Goal: Book appointment/travel/reservation

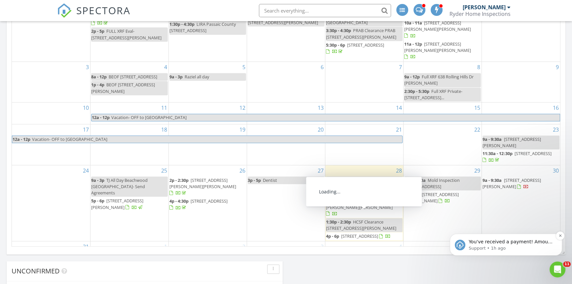
click at [480, 241] on p "You've received a payment! Amount $595.00 Fee $0.00 Net $595.00 Transaction # p…" at bounding box center [511, 242] width 85 height 7
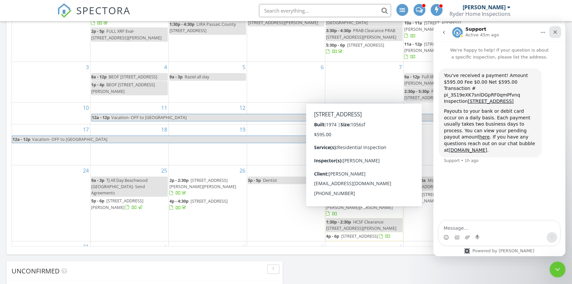
click at [558, 32] on icon "Close" at bounding box center [555, 31] width 5 height 5
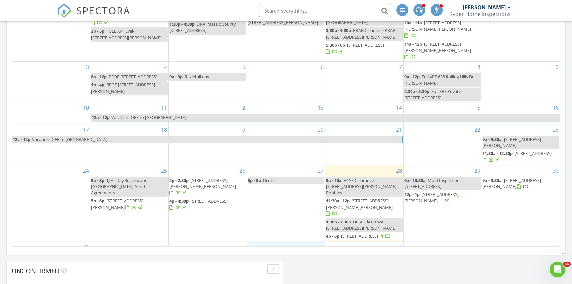
click at [271, 241] on div "3" at bounding box center [286, 251] width 78 height 21
click at [283, 221] on link "Event" at bounding box center [285, 218] width 34 height 11
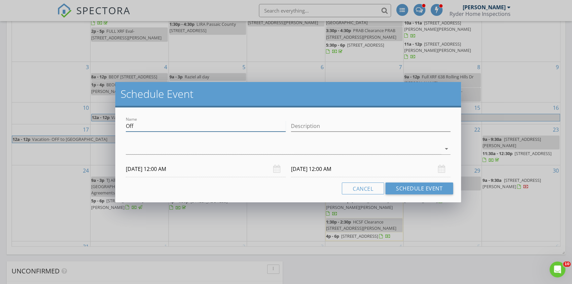
click at [144, 124] on input "Off" at bounding box center [206, 126] width 160 height 11
type input "O"
drag, startPoint x: 151, startPoint y: 128, endPoint x: 157, endPoint y: 128, distance: 5.6
click at [152, 128] on input "Clearance" at bounding box center [206, 126] width 160 height 11
type input "Clearance NAAC [STREET_ADDRESS][PERSON_NAME]"
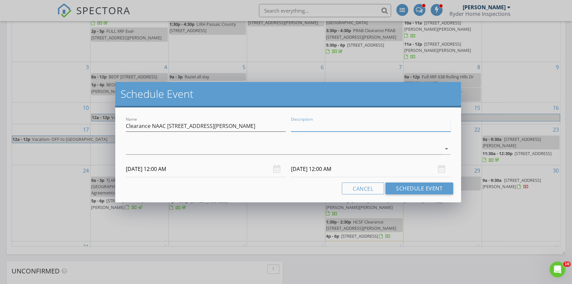
click at [320, 127] on input "Description" at bounding box center [371, 126] width 160 height 11
type input "$360.00"
click at [440, 148] on div at bounding box center [284, 148] width 316 height 11
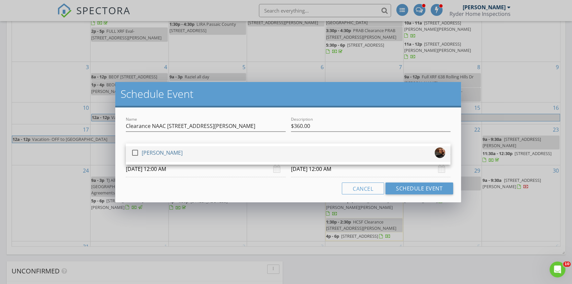
drag, startPoint x: 133, startPoint y: 152, endPoint x: 138, endPoint y: 154, distance: 5.6
click at [133, 151] on div at bounding box center [135, 152] width 11 height 11
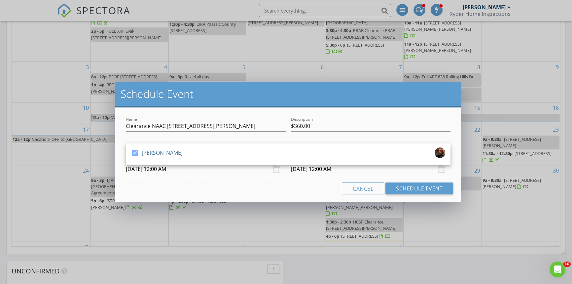
click at [201, 169] on input "[DATE] 12:00 AM" at bounding box center [206, 169] width 160 height 16
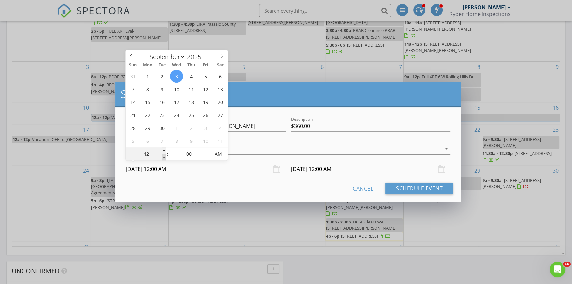
type input "11"
type input "[DATE] 11:00 PM"
click at [165, 155] on span at bounding box center [164, 157] width 5 height 7
type input "10"
type input "[DATE] 10:00 PM"
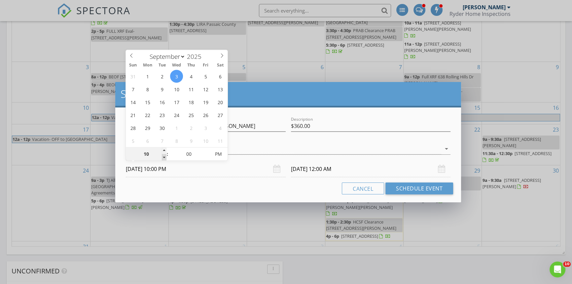
click at [165, 155] on span at bounding box center [164, 157] width 5 height 7
type input "09"
type input "[DATE] 9:00 PM"
click at [165, 155] on span at bounding box center [164, 157] width 5 height 7
type input "09"
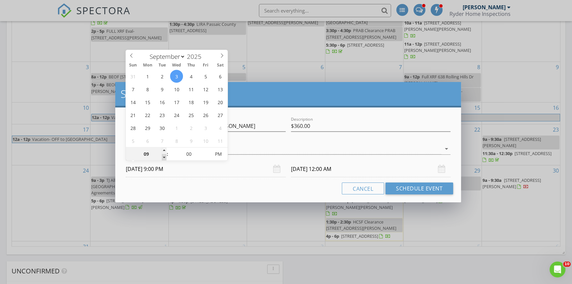
type input "[DATE] 9:00 PM"
type input "[DATE] 9:00 AM"
click at [219, 151] on span "PM" at bounding box center [218, 153] width 18 height 13
click at [352, 167] on input "[DATE] 9:00 AM" at bounding box center [371, 169] width 160 height 16
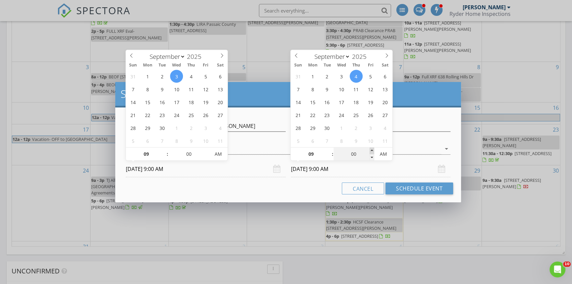
type input "05"
type input "[DATE] 9:05 AM"
click at [372, 150] on span at bounding box center [372, 150] width 5 height 7
type input "10"
type input "[DATE] 9:10 AM"
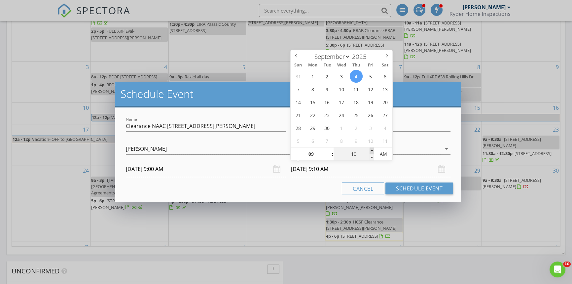
click at [372, 149] on span at bounding box center [372, 150] width 5 height 7
type input "15"
type input "[DATE] 9:15 AM"
click at [372, 149] on span at bounding box center [372, 150] width 5 height 7
type input "20"
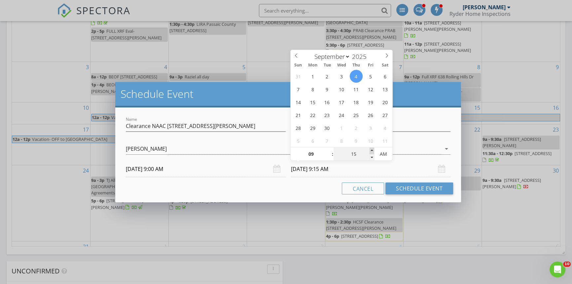
type input "[DATE] 9:20 AM"
click at [372, 149] on span at bounding box center [372, 150] width 5 height 7
type input "25"
type input "[DATE] 9:25 AM"
click at [372, 149] on span at bounding box center [372, 150] width 5 height 7
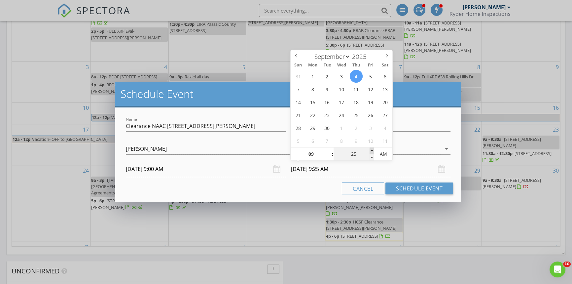
type input "30"
type input "[DATE] 9:30 AM"
click at [372, 149] on span at bounding box center [372, 150] width 5 height 7
type input "35"
type input "[DATE] 9:35 AM"
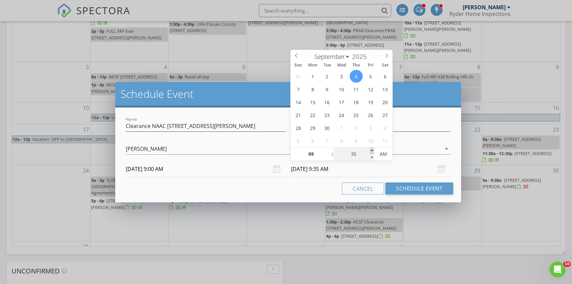
click at [372, 149] on span at bounding box center [372, 150] width 5 height 7
type input "40"
type input "[DATE] 9:40 AM"
click at [372, 149] on span at bounding box center [372, 150] width 5 height 7
type input "45"
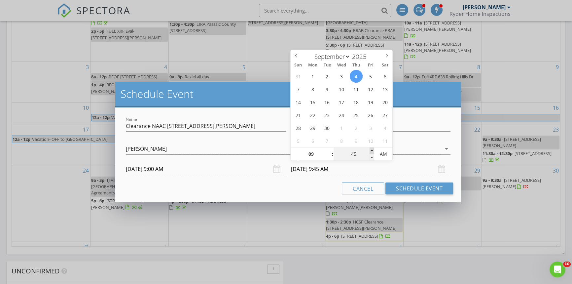
click at [372, 149] on span at bounding box center [372, 150] width 5 height 7
type input "[DATE] 9:45 AM"
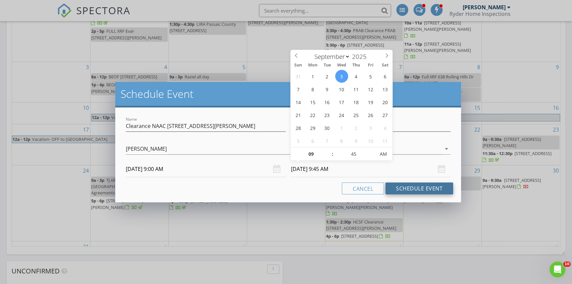
click at [397, 190] on button "Schedule Event" at bounding box center [420, 188] width 68 height 12
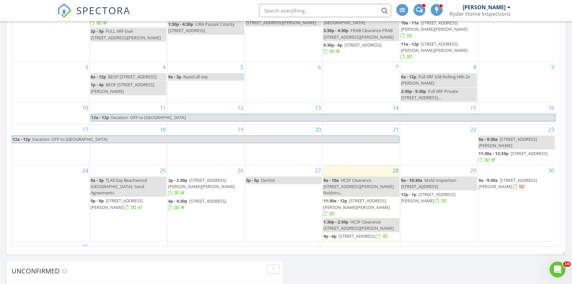
click at [405, 199] on div "29 9a - 10:30a Mold Inspection [STREET_ADDRESS] 12p - 1p [STREET_ADDRESS][PERSO…" at bounding box center [439, 203] width 77 height 76
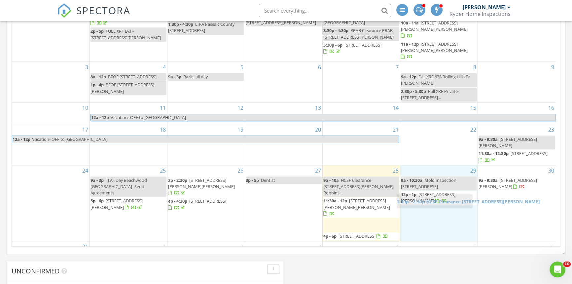
drag, startPoint x: 353, startPoint y: 202, endPoint x: 426, endPoint y: 202, distance: 73.4
click at [426, 202] on body "SPECTORA [PERSON_NAME] Ryder Home Inspections Role: Inspector Dashboard New Ins…" at bounding box center [286, 105] width 572 height 930
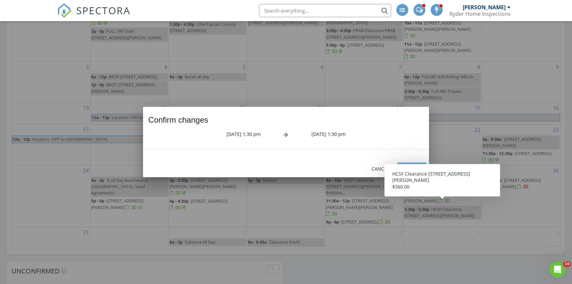
click at [411, 166] on div "Save" at bounding box center [412, 168] width 19 height 7
